Goal: Task Accomplishment & Management: Use online tool/utility

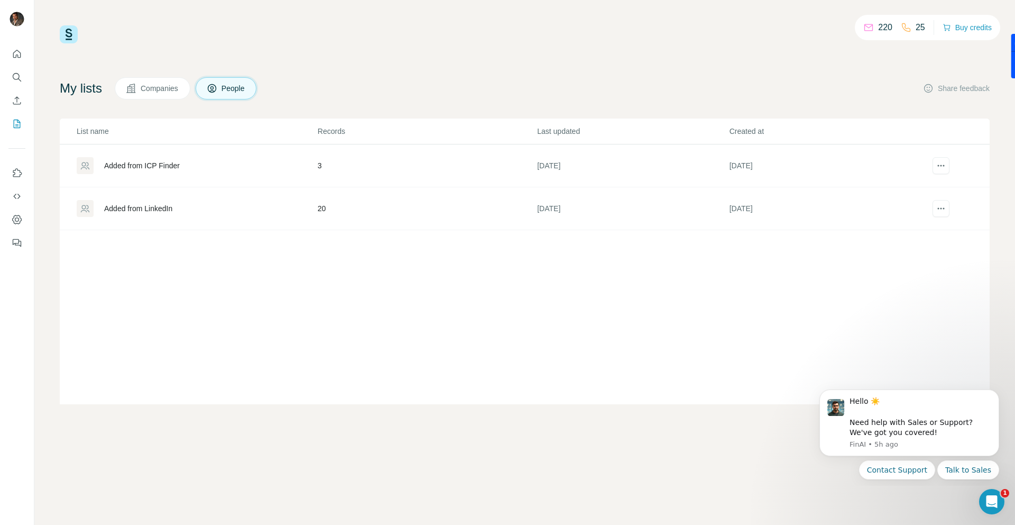
click at [166, 88] on span "Companies" at bounding box center [160, 88] width 39 height 11
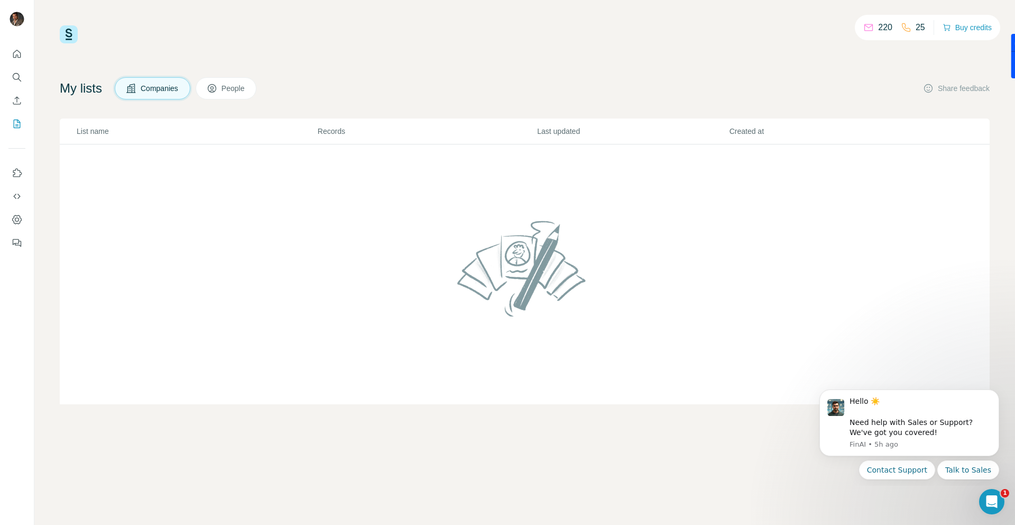
click at [167, 86] on span "Companies" at bounding box center [160, 88] width 39 height 11
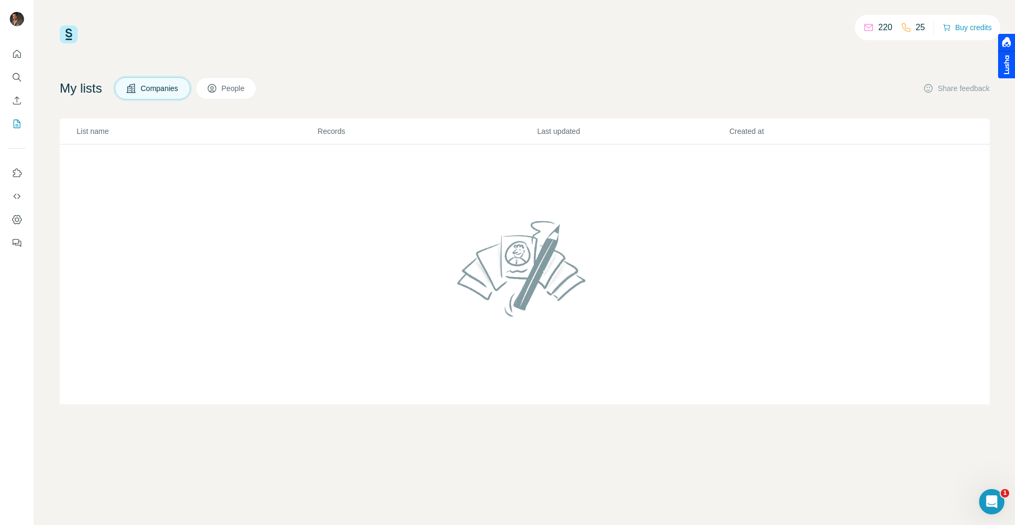
click at [236, 91] on span "People" at bounding box center [234, 88] width 24 height 11
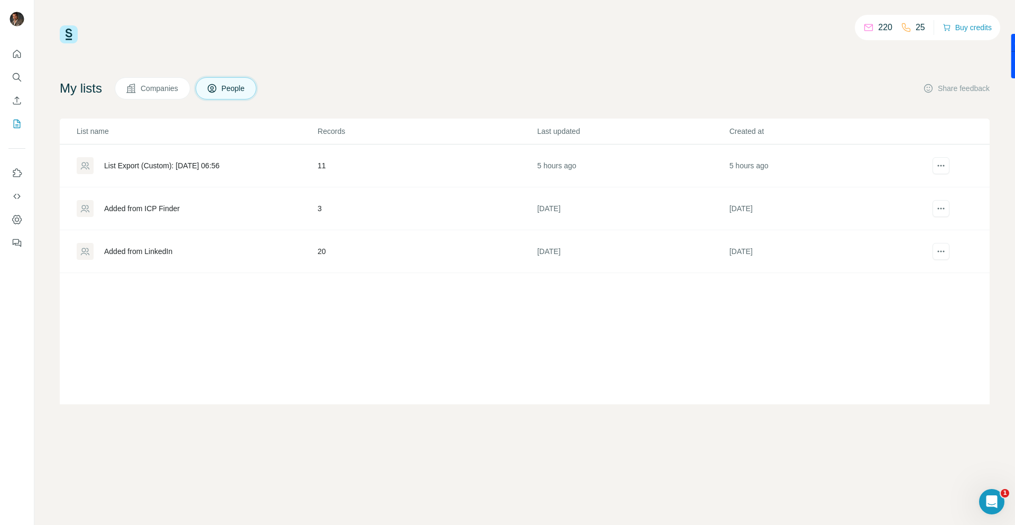
click at [219, 164] on div "List Export (Custom): 30/09/2025 06:56" at bounding box center [161, 165] width 115 height 11
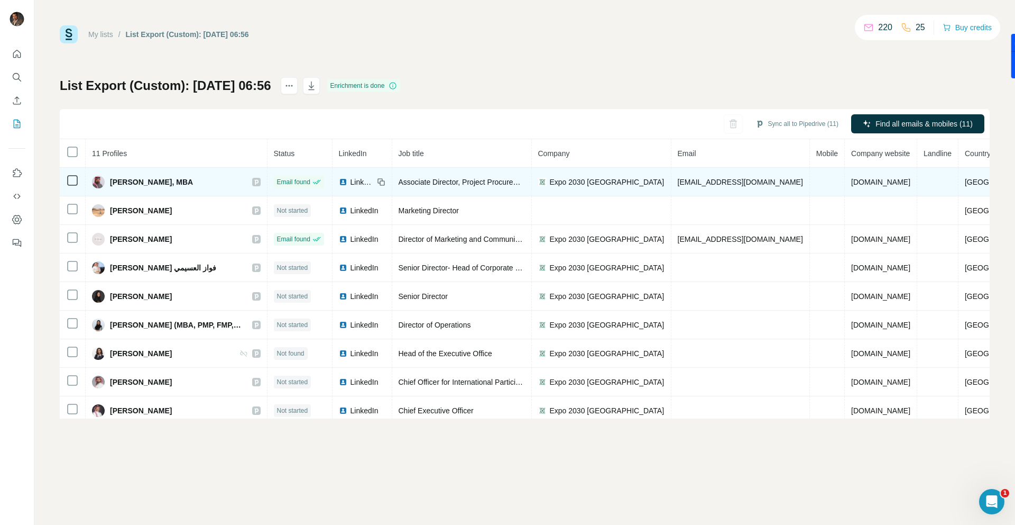
click at [587, 182] on span "Expo 2030 Riyadh" at bounding box center [607, 182] width 115 height 11
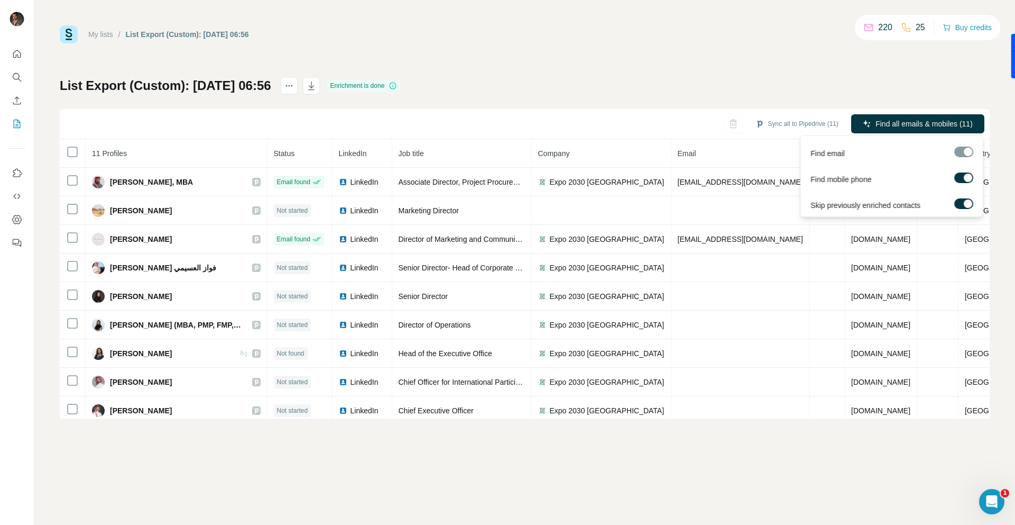
click at [969, 177] on div at bounding box center [968, 177] width 8 height 8
click at [944, 124] on span "Find all emails (11)" at bounding box center [942, 123] width 62 height 11
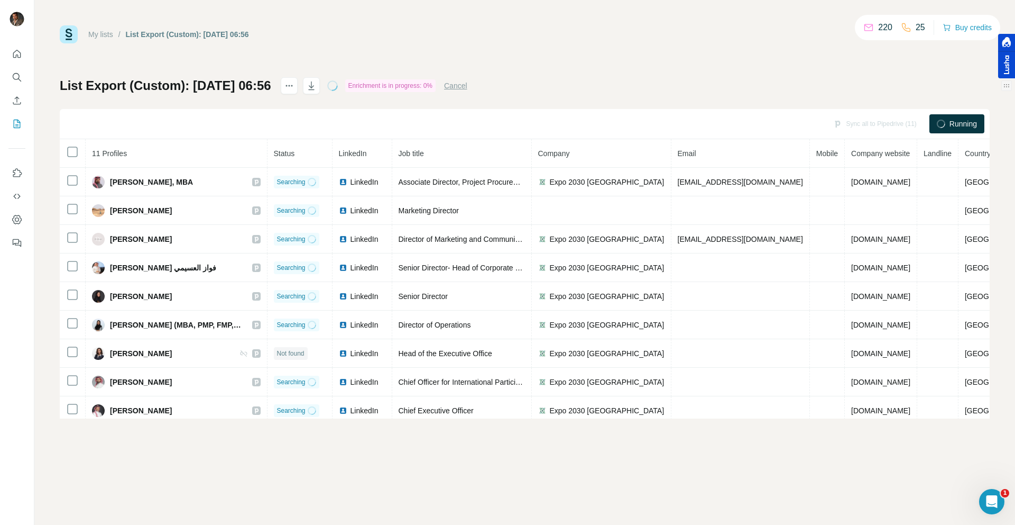
click at [1007, 74] on div at bounding box center [1006, 56] width 17 height 44
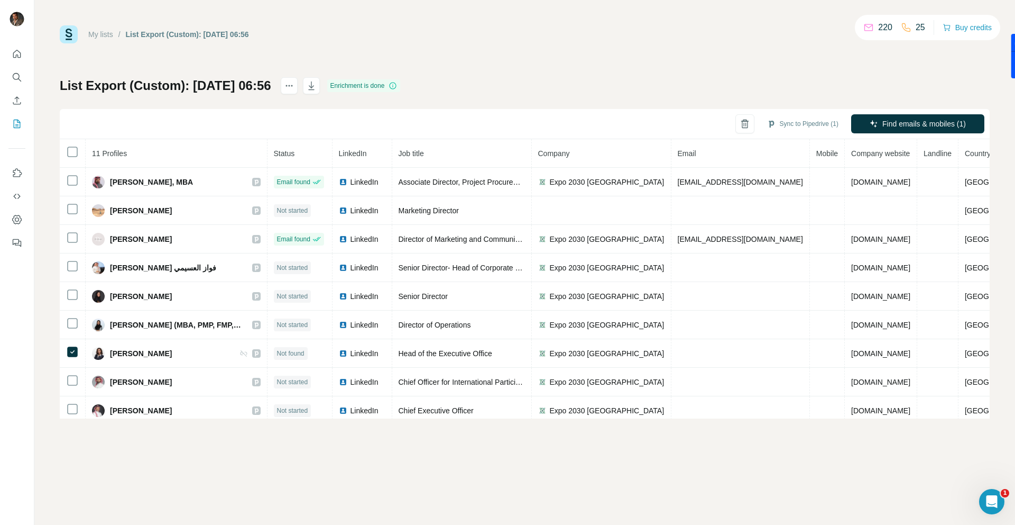
scroll to position [63, 0]
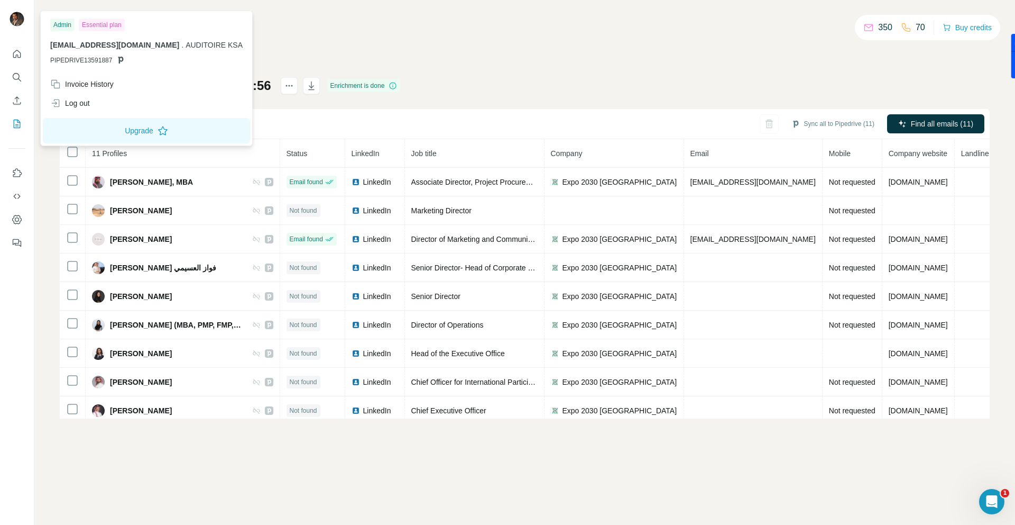
click at [16, 17] on img at bounding box center [16, 19] width 17 height 17
click at [16, 55] on icon "Quick start" at bounding box center [17, 54] width 8 height 8
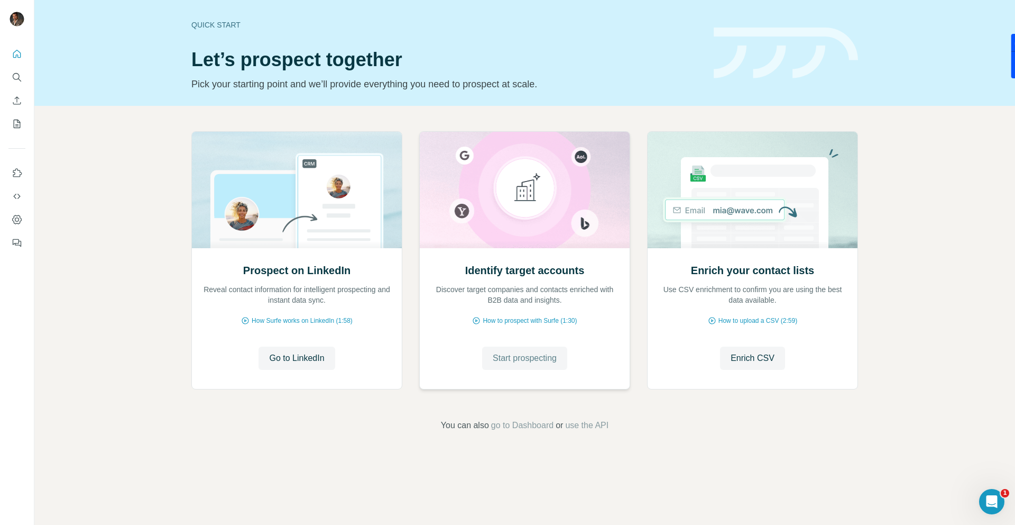
click at [518, 360] on span "Start prospecting" at bounding box center [525, 358] width 64 height 13
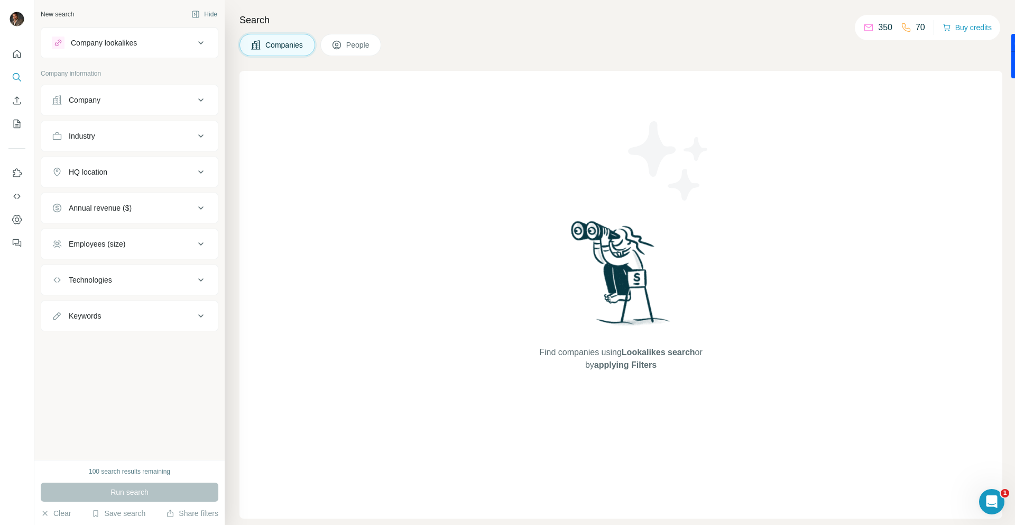
click at [201, 100] on icon at bounding box center [200, 99] width 5 height 3
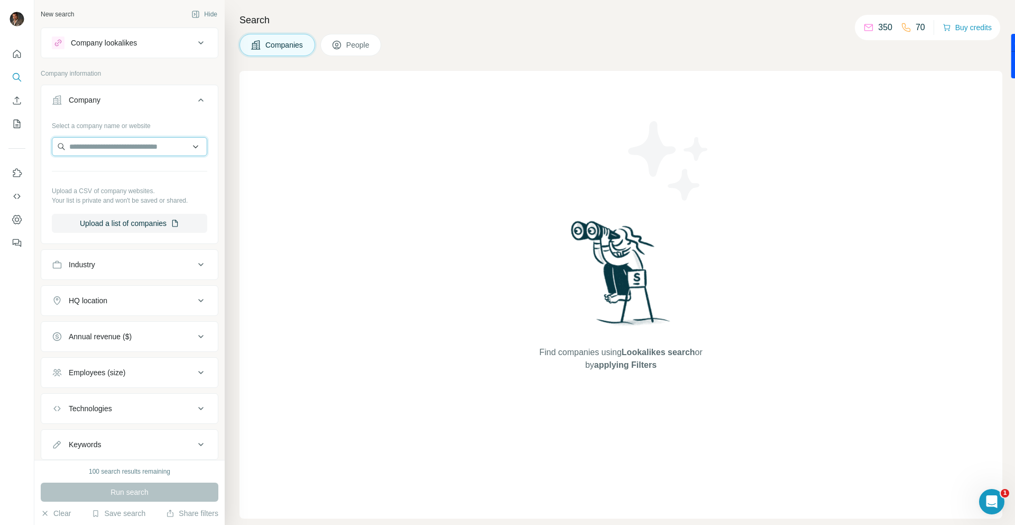
click at [145, 148] on input "text" at bounding box center [129, 146] width 155 height 19
click at [89, 148] on input "*********" at bounding box center [129, 146] width 155 height 19
type input "********"
click at [210, 119] on div "Select a company name or website Upload a CSV of company websites. Your list is…" at bounding box center [129, 179] width 177 height 124
click at [17, 123] on icon "My lists" at bounding box center [17, 123] width 11 height 11
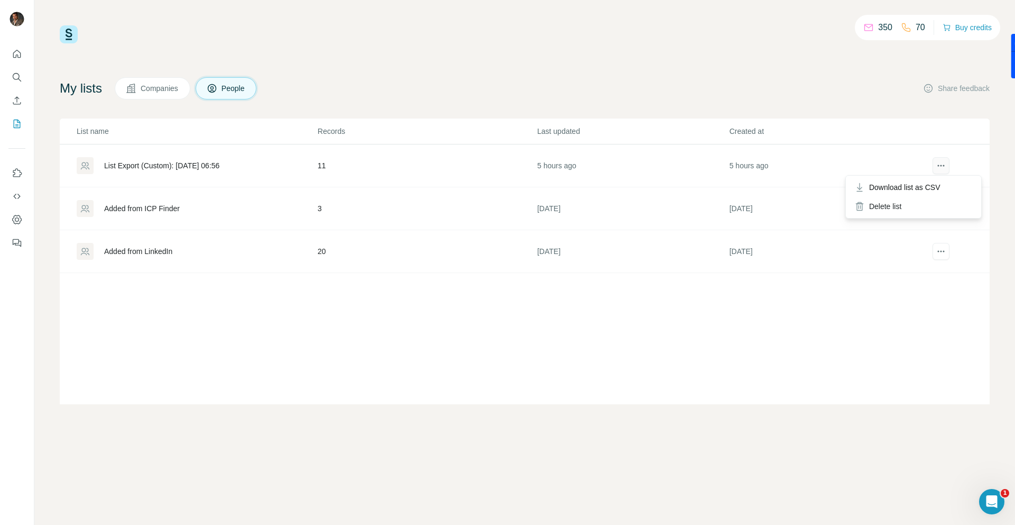
click at [946, 163] on icon "actions" at bounding box center [941, 165] width 11 height 11
click at [109, 166] on div "List Export (Custom): 30/09/2025 06:56" at bounding box center [161, 165] width 115 height 11
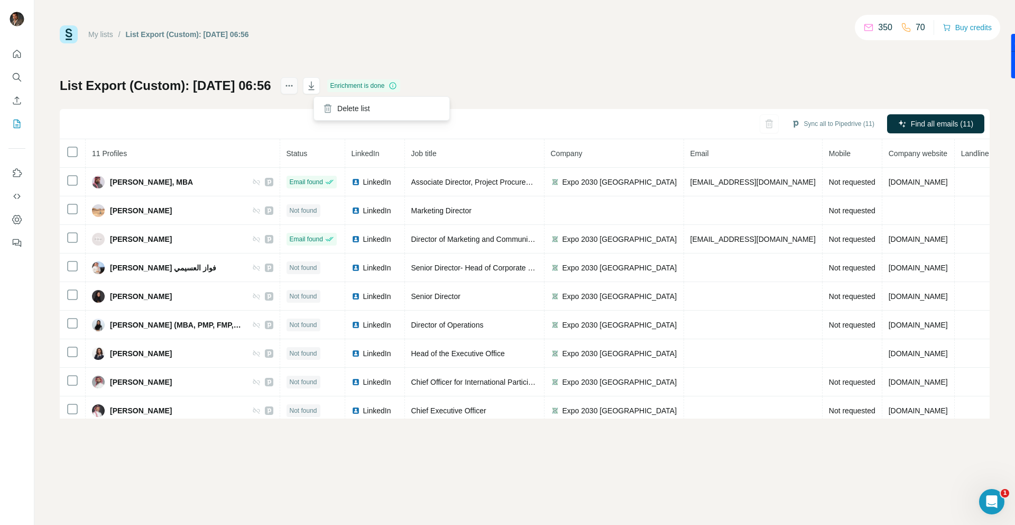
click at [295, 85] on icon "actions" at bounding box center [289, 85] width 11 height 11
click at [397, 85] on icon at bounding box center [393, 85] width 8 height 8
